Goal: Task Accomplishment & Management: Use online tool/utility

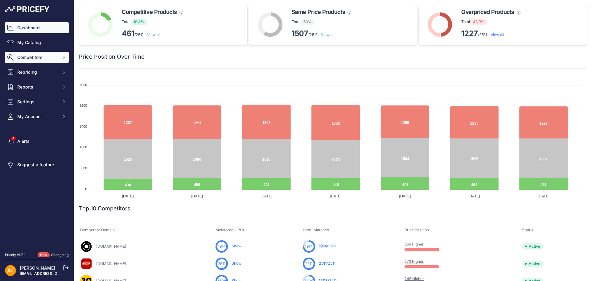
click at [43, 60] on button "Competitors" at bounding box center [37, 57] width 64 height 11
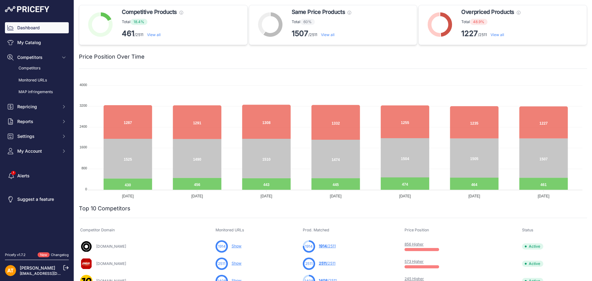
click at [204, 67] on div "Price Position Over Time" at bounding box center [333, 57] width 509 height 24
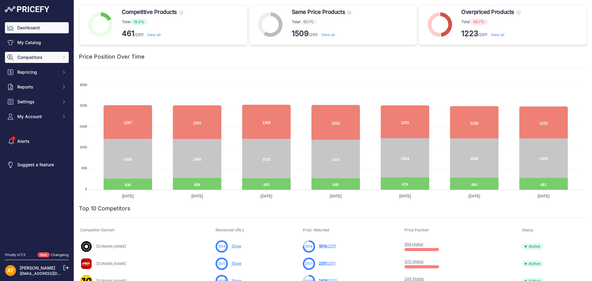
click at [27, 60] on span "Competitors" at bounding box center [37, 57] width 40 height 6
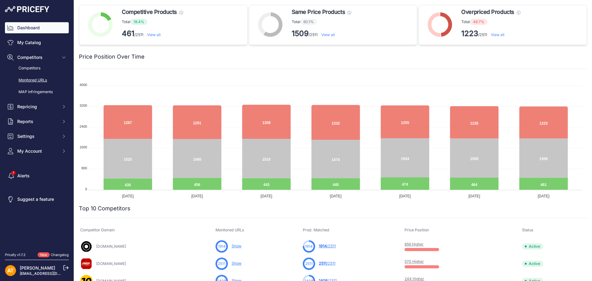
click at [43, 78] on link "Monitored URLs" at bounding box center [37, 80] width 64 height 11
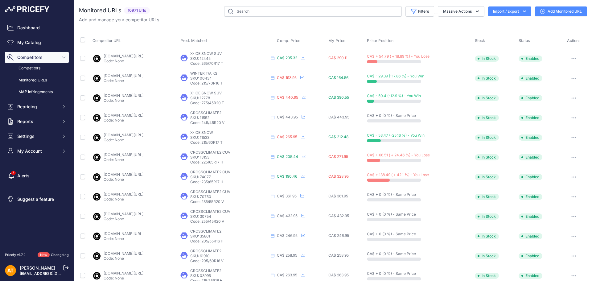
click at [522, 11] on icon "button" at bounding box center [525, 11] width 6 height 6
click at [500, 37] on div "Export" at bounding box center [509, 35] width 49 height 11
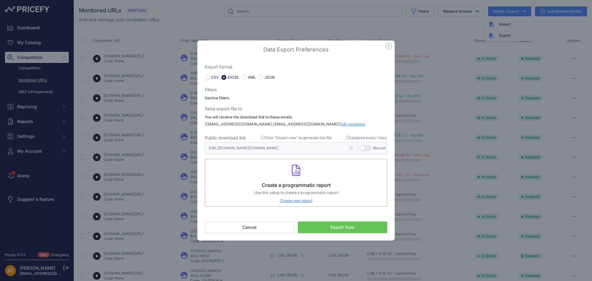
click at [343, 228] on button "Export Now" at bounding box center [342, 228] width 89 height 12
